Goal: Task Accomplishment & Management: Manage account settings

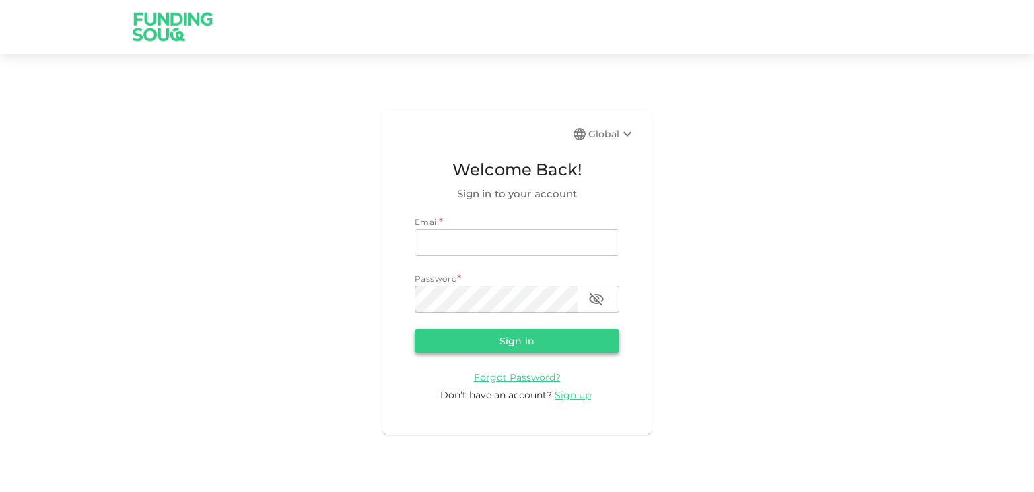
type input "[EMAIL_ADDRESS][DOMAIN_NAME]"
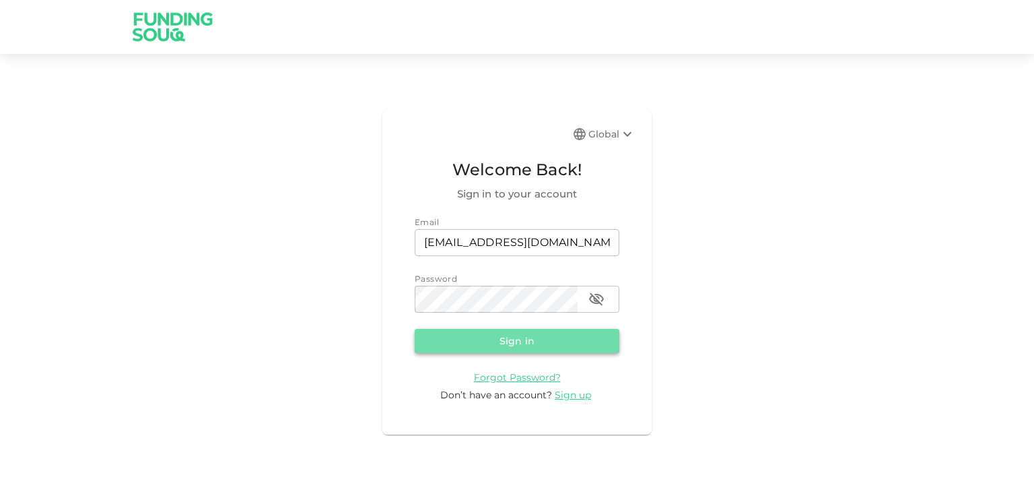
click at [522, 337] on button "Sign in" at bounding box center [517, 341] width 205 height 24
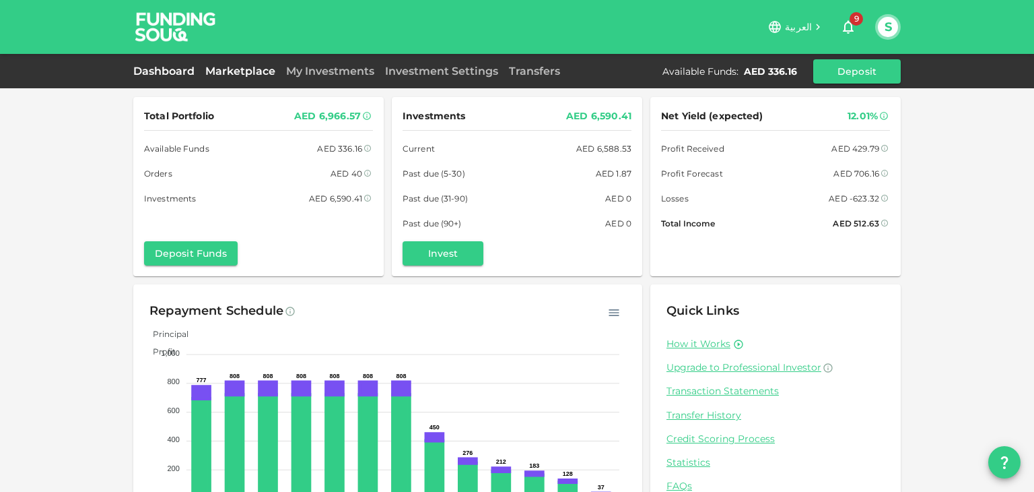
click at [272, 65] on link "Marketplace" at bounding box center [240, 71] width 81 height 13
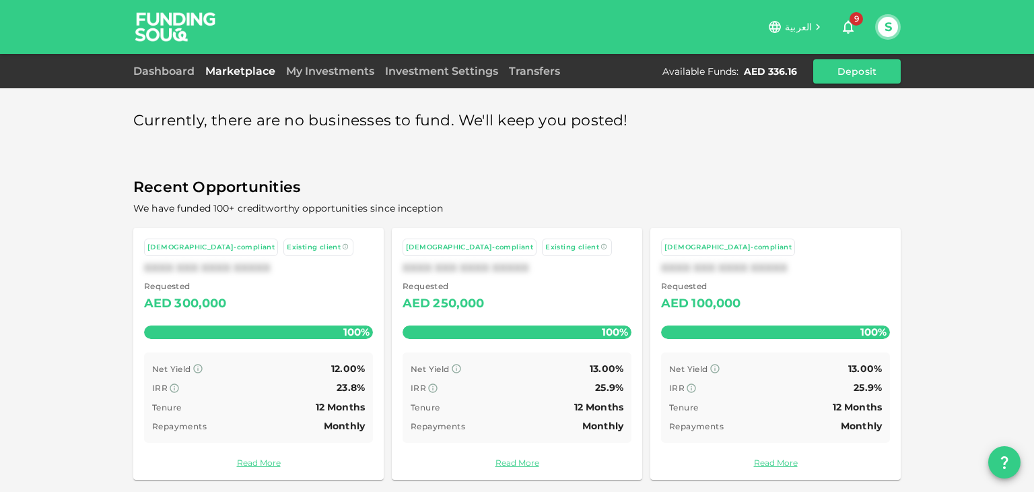
scroll to position [6, 0]
